Goal: Task Accomplishment & Management: Use online tool/utility

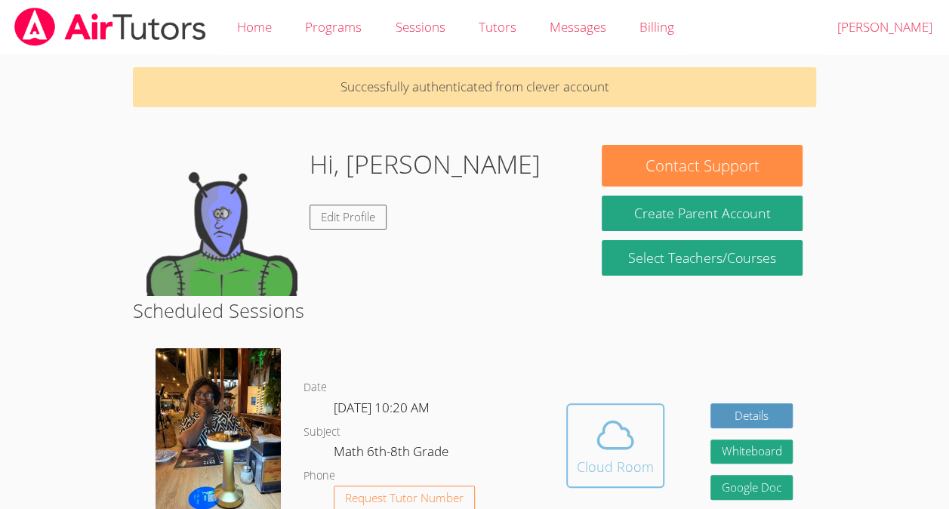
click at [615, 456] on div "Cloud Room" at bounding box center [615, 466] width 77 height 21
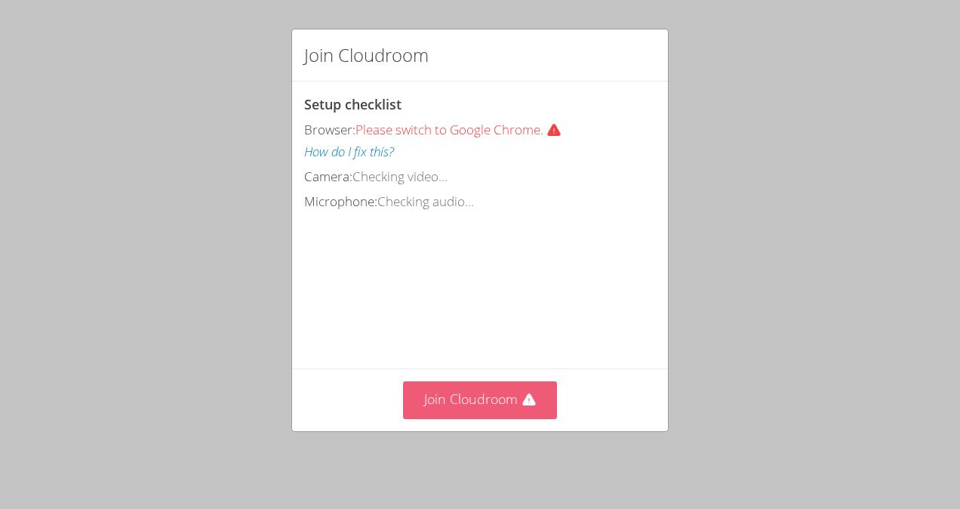
click at [522, 399] on icon at bounding box center [529, 400] width 15 height 15
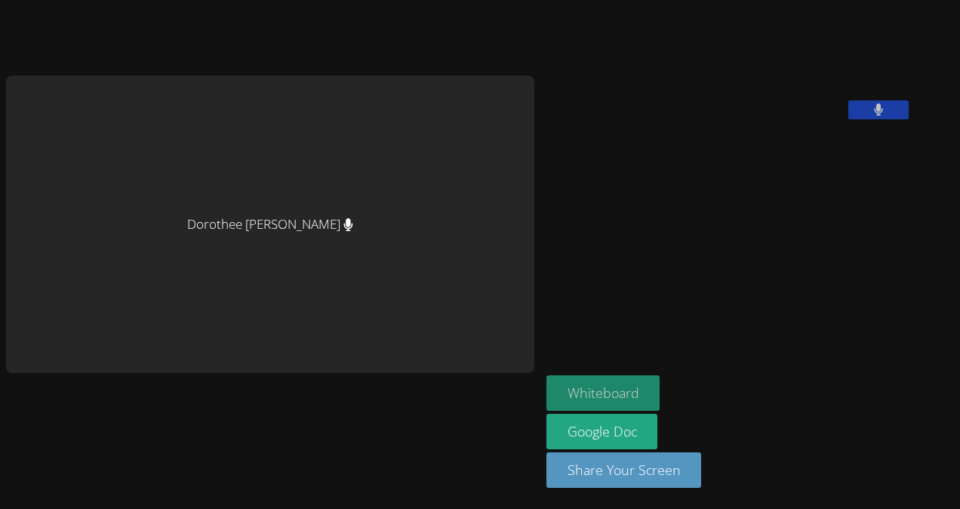
click at [547, 385] on button "Whiteboard" at bounding box center [604, 392] width 114 height 35
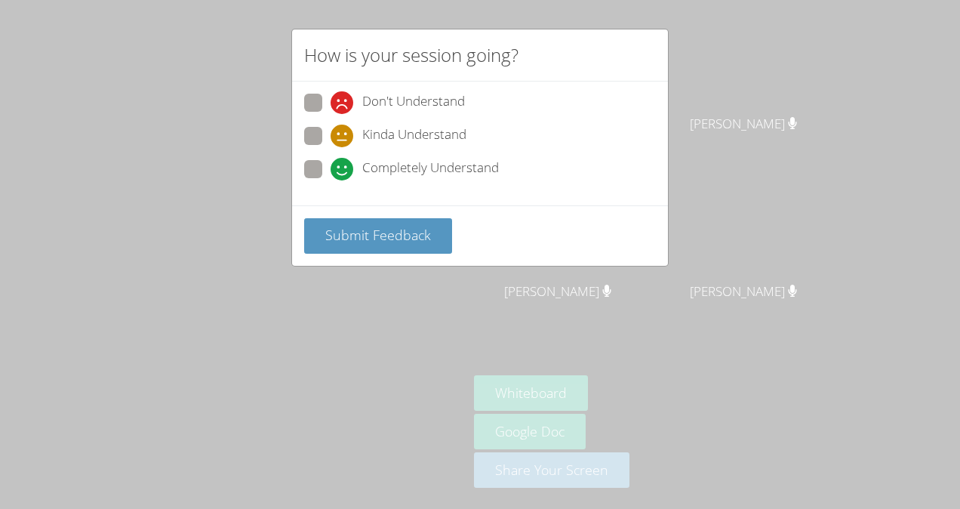
click at [331, 180] on span at bounding box center [331, 180] width 0 height 0
click at [331, 166] on input "Completely Understand" at bounding box center [337, 166] width 13 height 13
radio input "true"
click at [331, 180] on span at bounding box center [331, 180] width 0 height 0
click at [331, 166] on input "Completely Understand" at bounding box center [337, 166] width 13 height 13
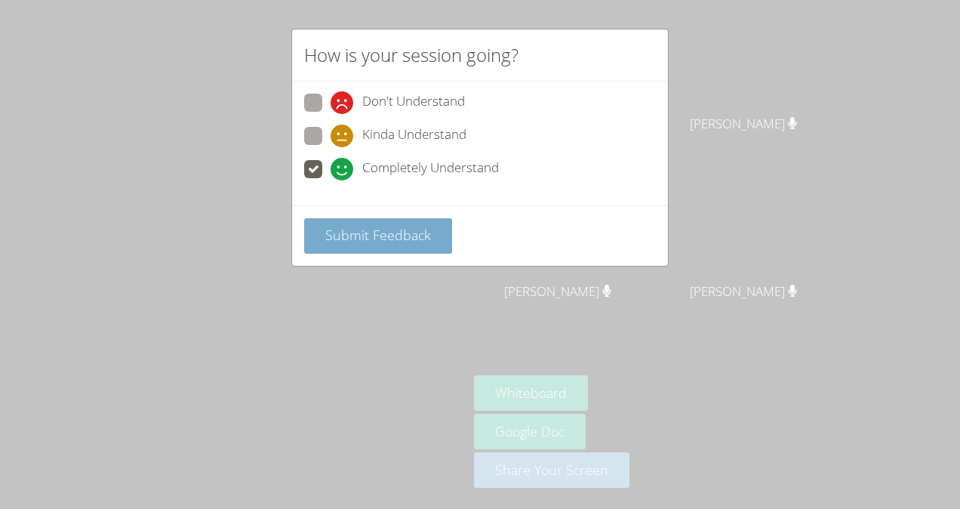
click at [399, 226] on span "Submit Feedback" at bounding box center [378, 235] width 106 height 18
